Goal: Task Accomplishment & Management: Manage account settings

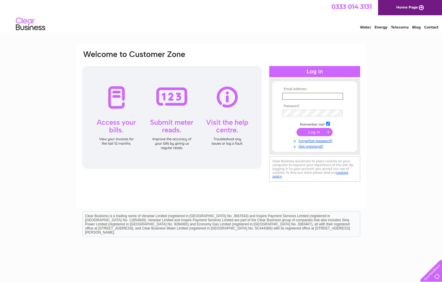
type input "[EMAIL_ADDRESS][DOMAIN_NAME]"
click at [311, 131] on input "submit" at bounding box center [315, 132] width 36 height 8
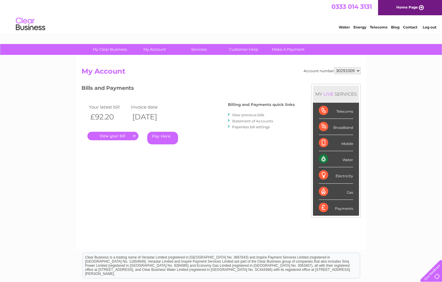
click at [248, 116] on link "View previous bills" at bounding box center [248, 115] width 32 height 4
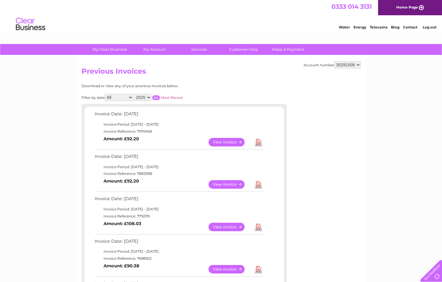
click at [227, 142] on link "View" at bounding box center [230, 142] width 43 height 9
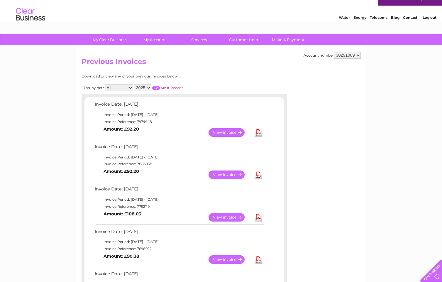
scroll to position [32, 0]
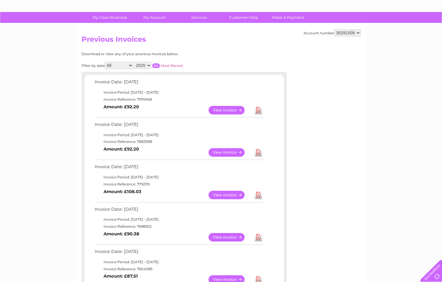
click at [221, 150] on link "View" at bounding box center [230, 152] width 43 height 9
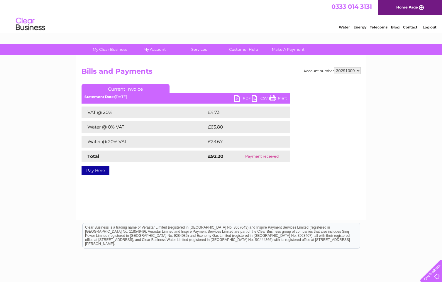
click at [246, 99] on link "PDF" at bounding box center [243, 99] width 18 height 9
click at [245, 99] on link "PDF" at bounding box center [243, 99] width 18 height 9
